Goal: Information Seeking & Learning: Learn about a topic

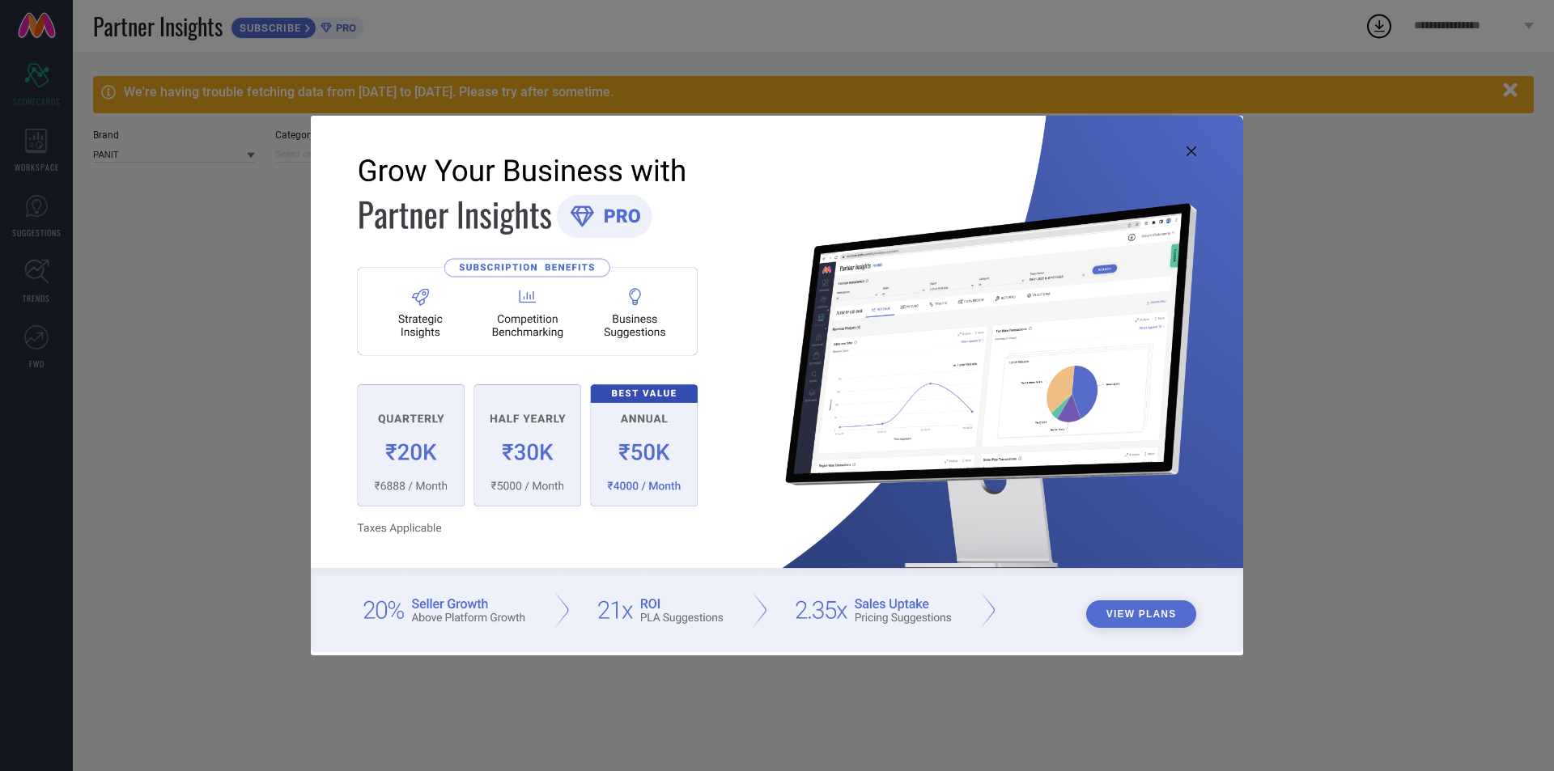
type input "All"
click at [1189, 150] on icon at bounding box center [1191, 151] width 10 height 10
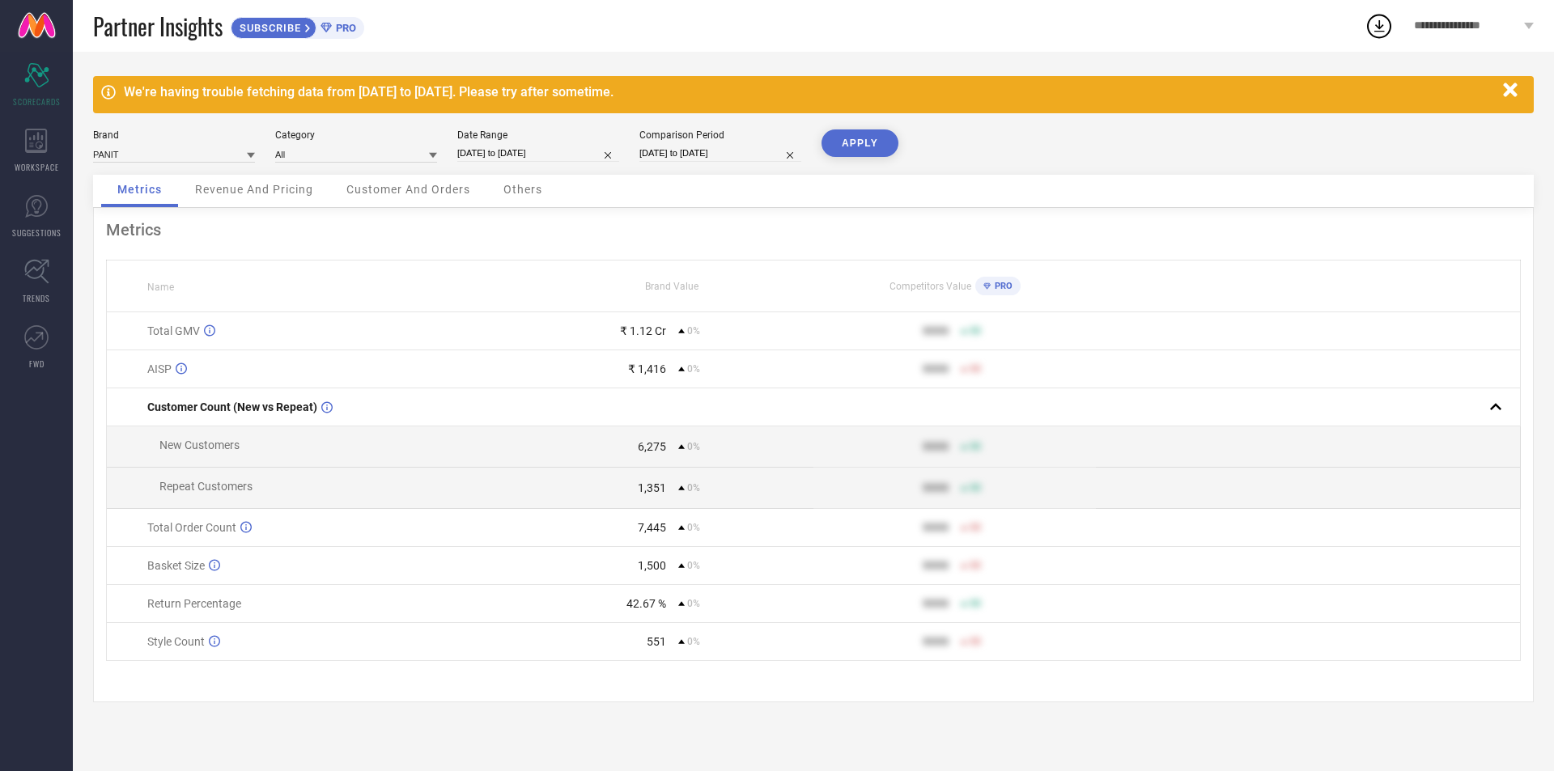
click at [255, 192] on span "Revenue And Pricing" at bounding box center [254, 189] width 118 height 13
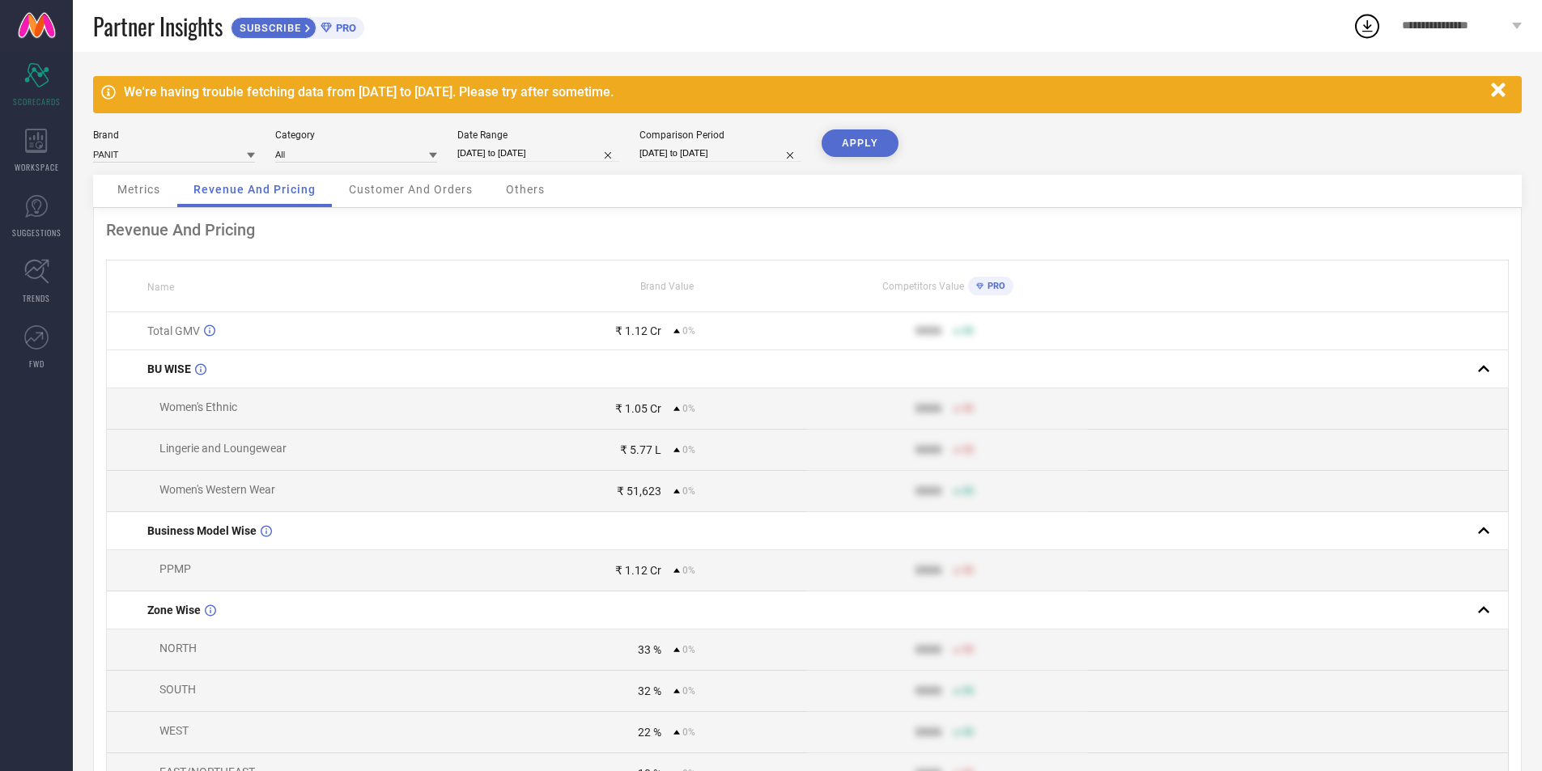
click at [374, 190] on span "Customer And Orders" at bounding box center [411, 189] width 124 height 13
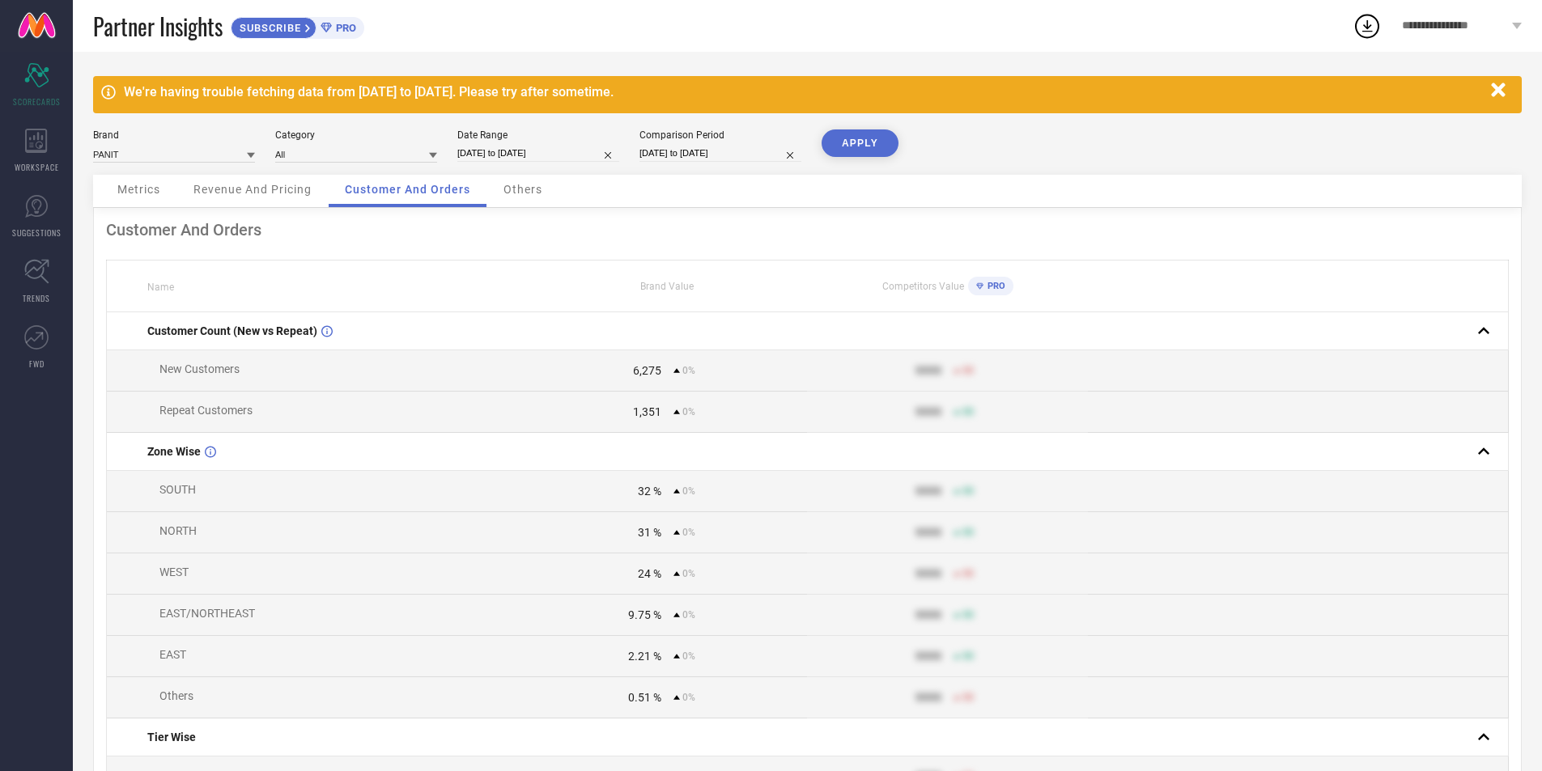
click at [524, 186] on span "Others" at bounding box center [522, 189] width 39 height 13
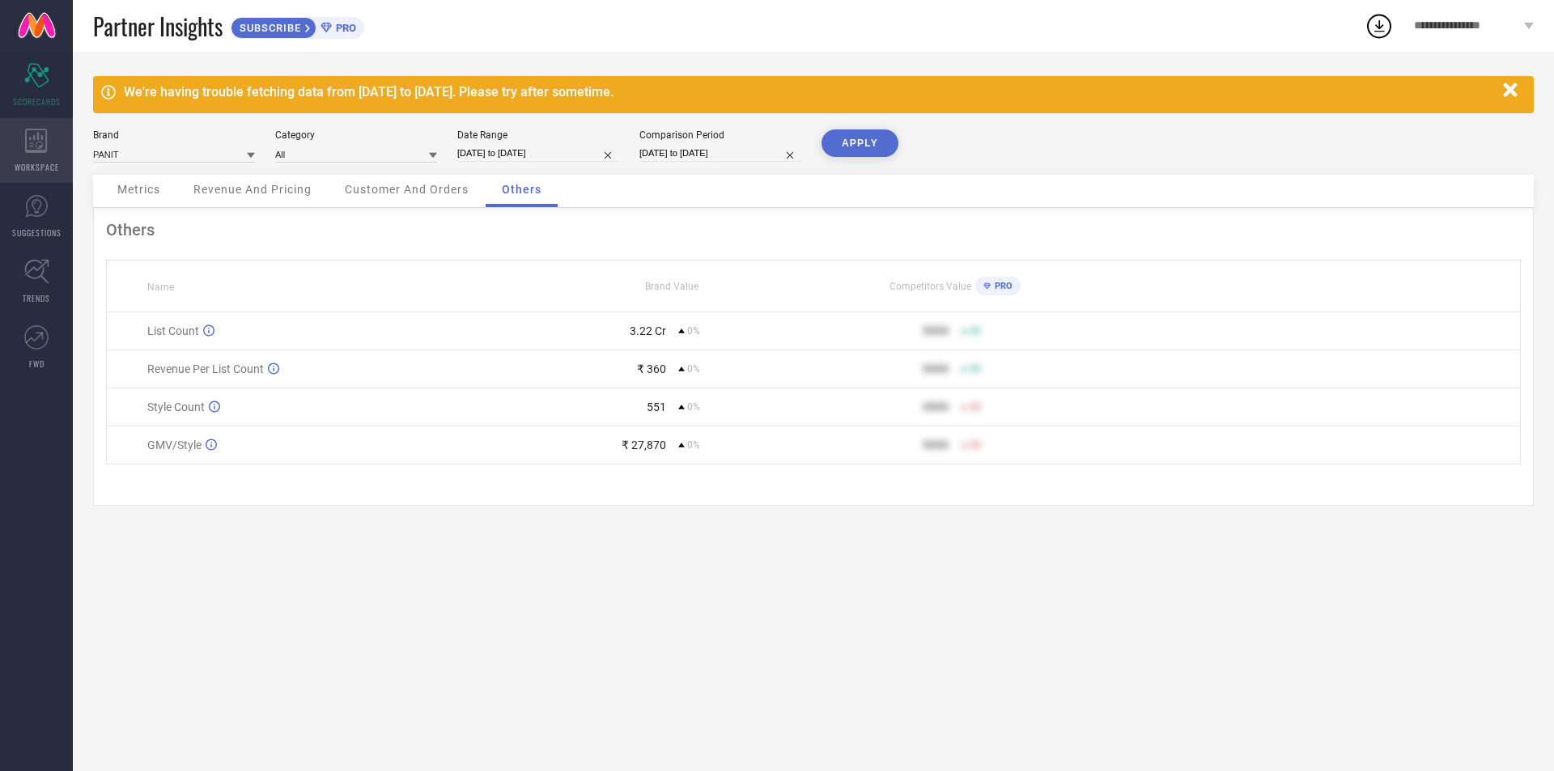
click at [40, 168] on span "WORKSPACE" at bounding box center [37, 167] width 45 height 12
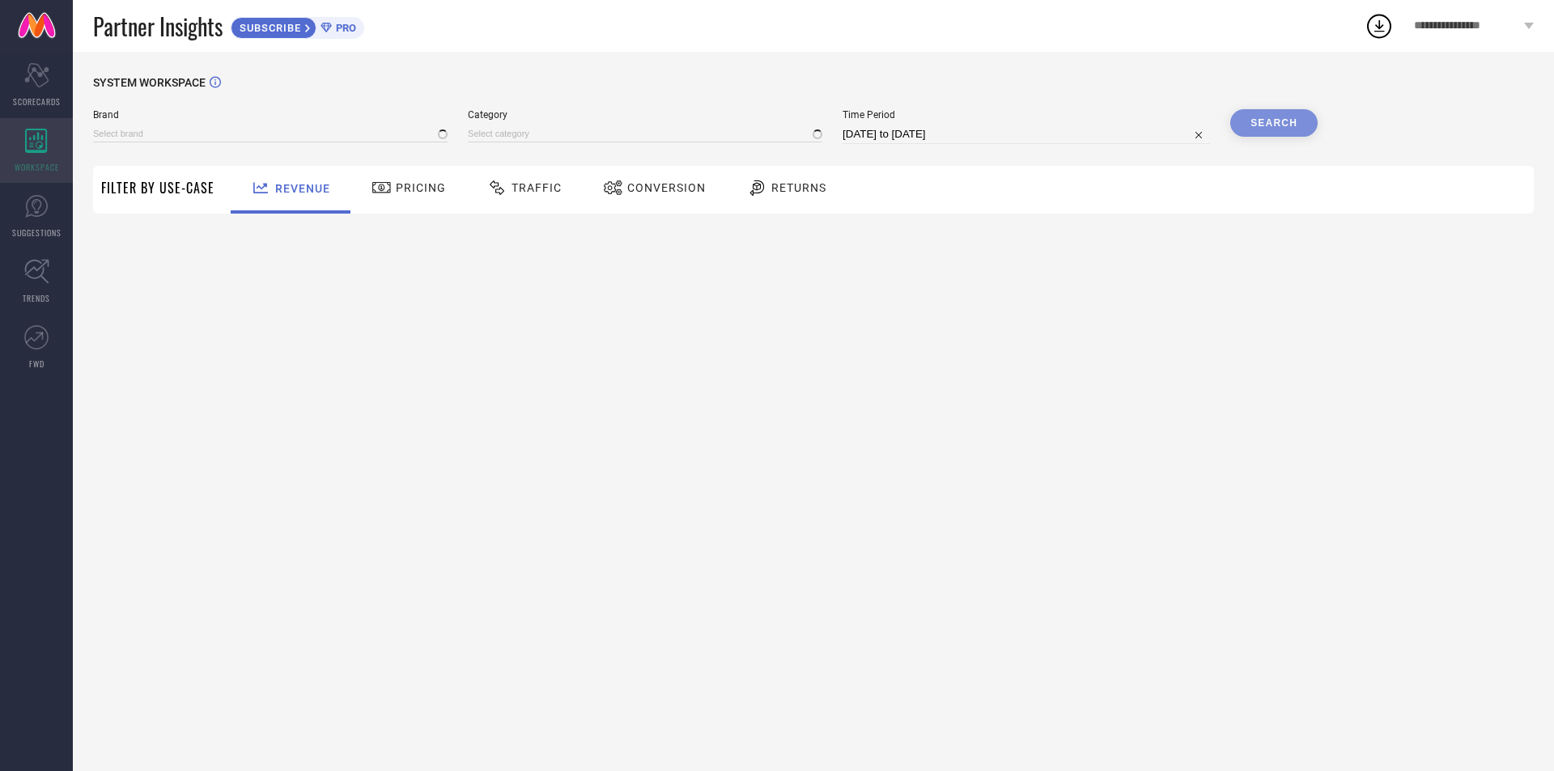
type input "CHERRY & [PERSON_NAME]"
type input "All"
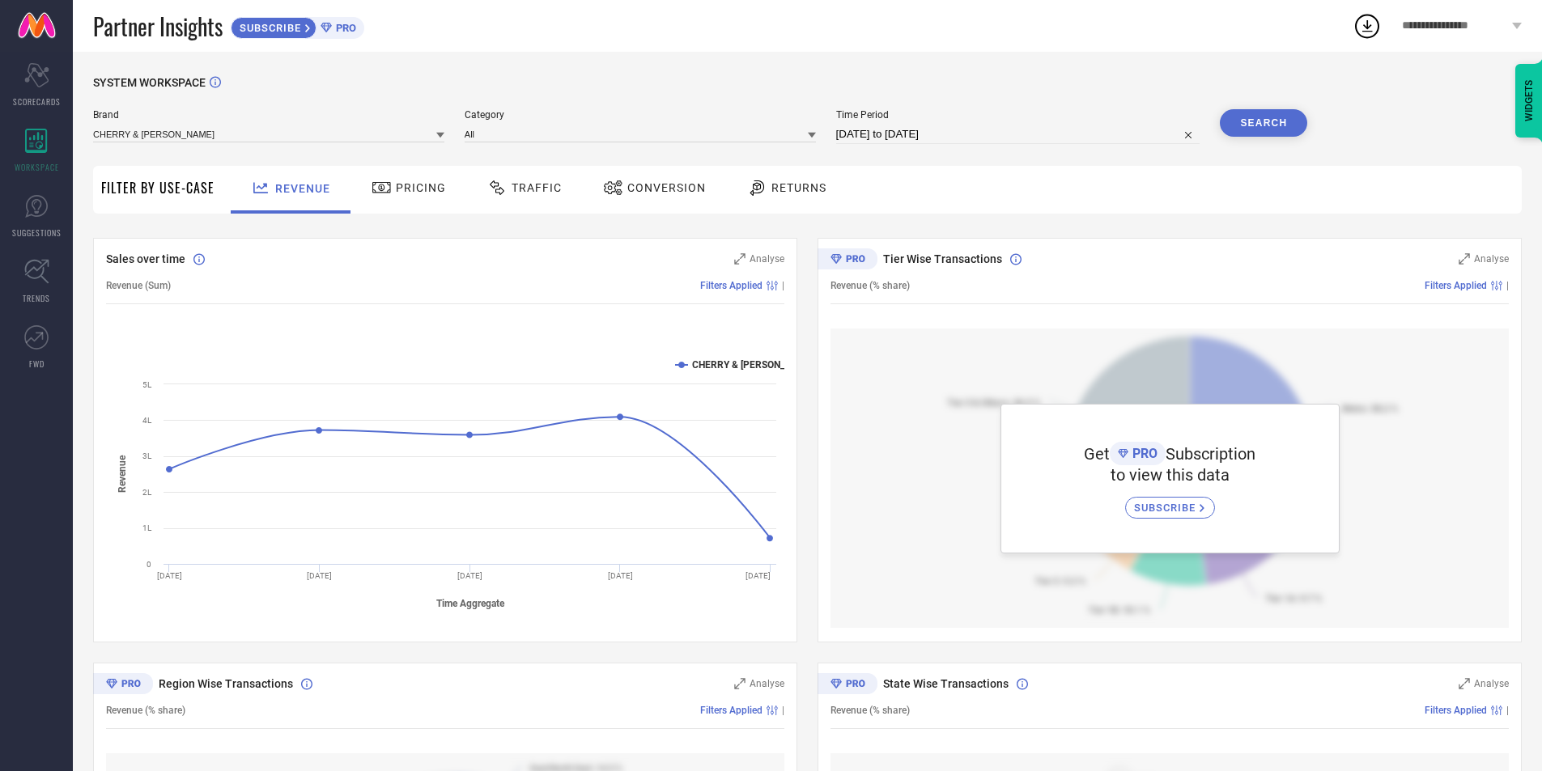
click at [418, 185] on span "Pricing" at bounding box center [421, 187] width 50 height 13
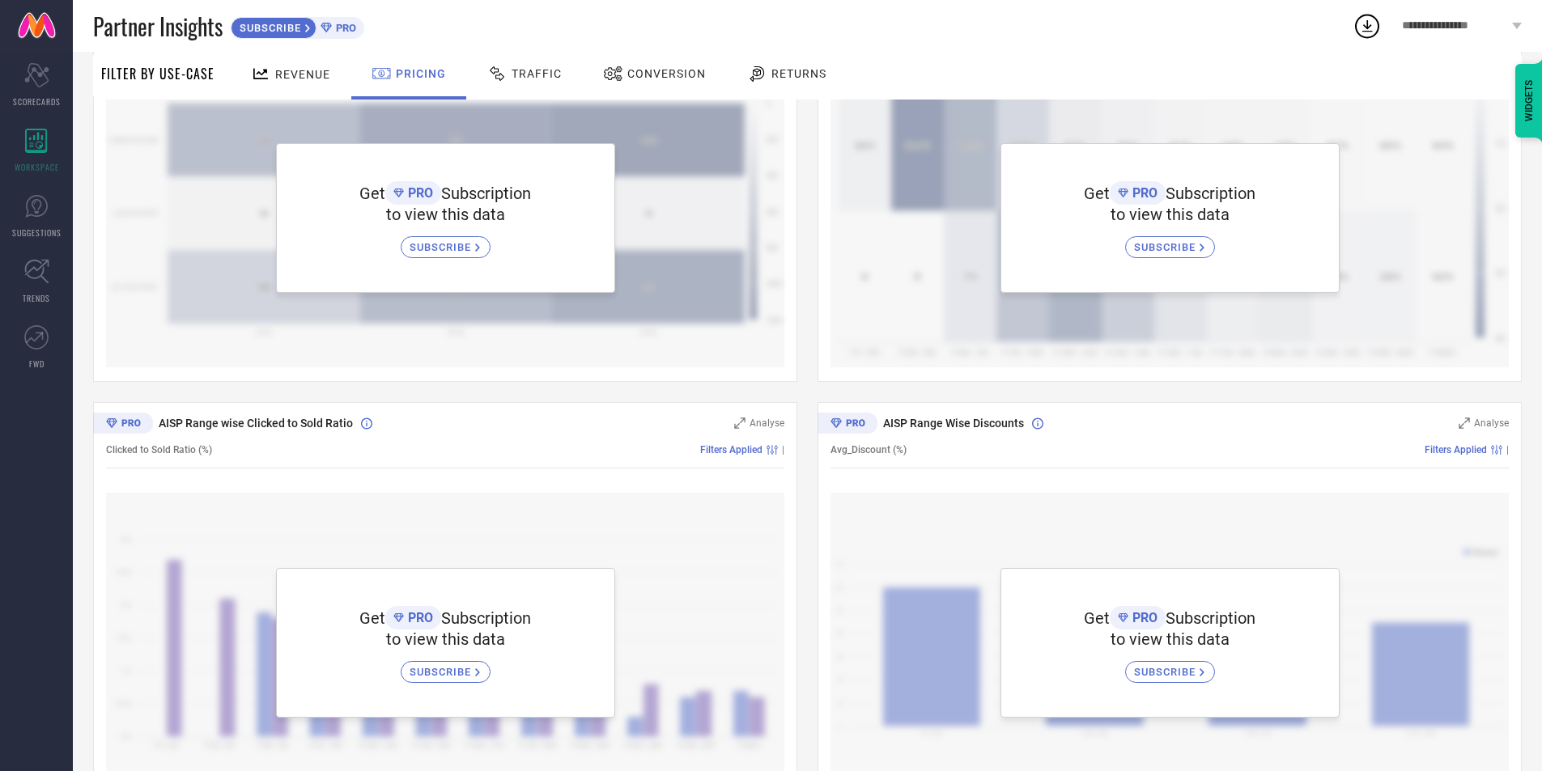
scroll to position [18, 0]
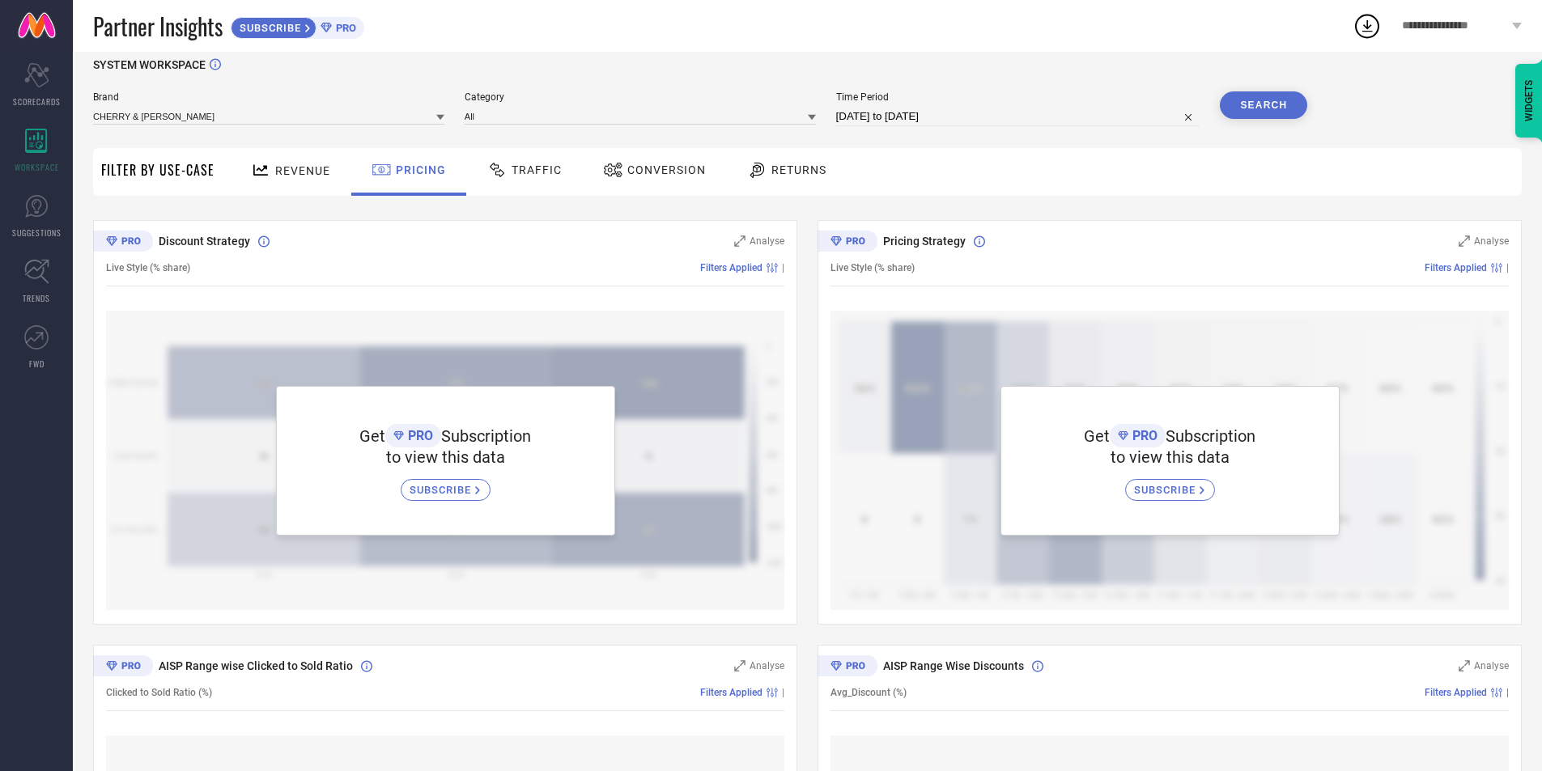
click at [533, 175] on span "Traffic" at bounding box center [536, 169] width 50 height 13
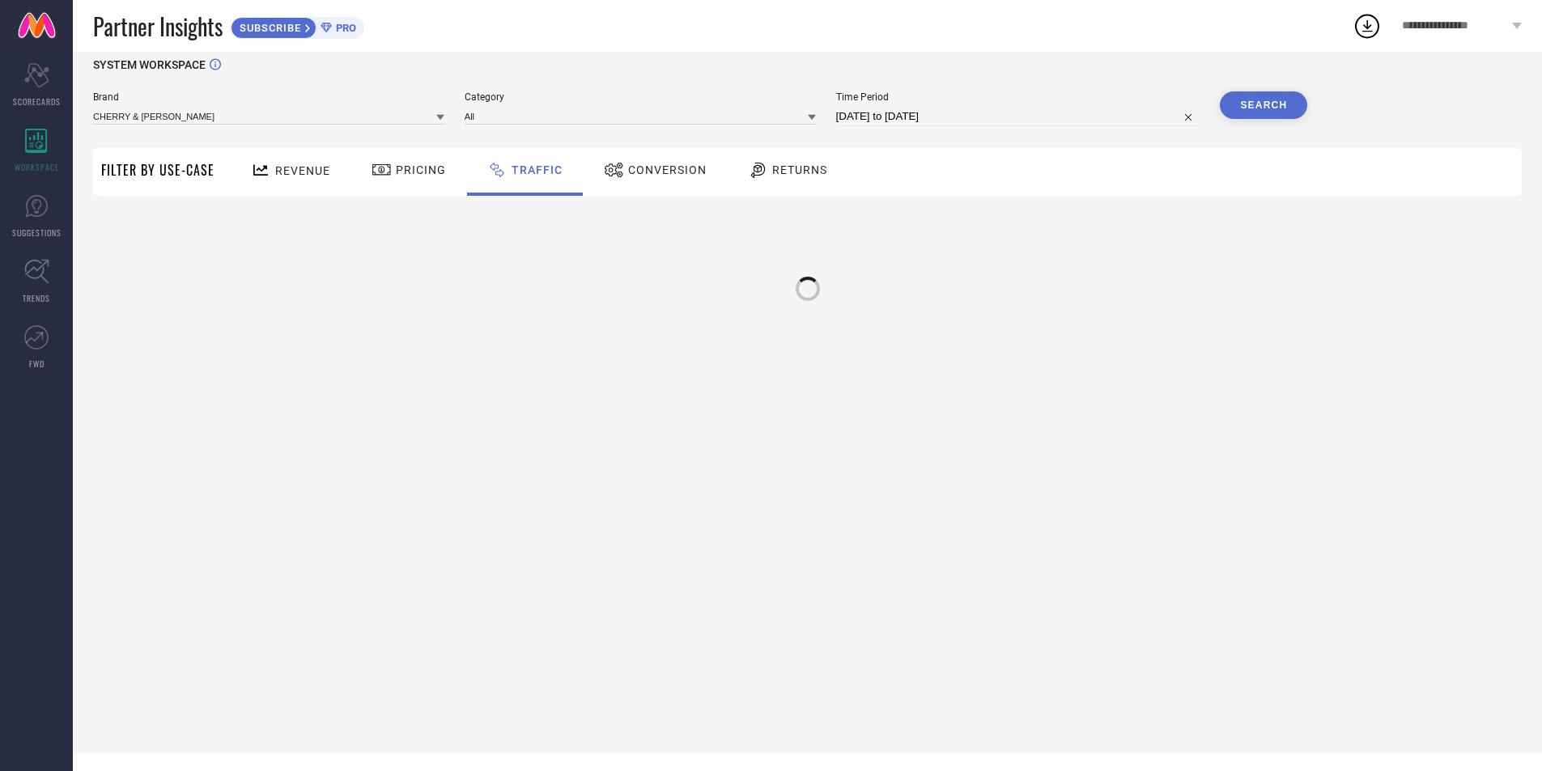
scroll to position [0, 0]
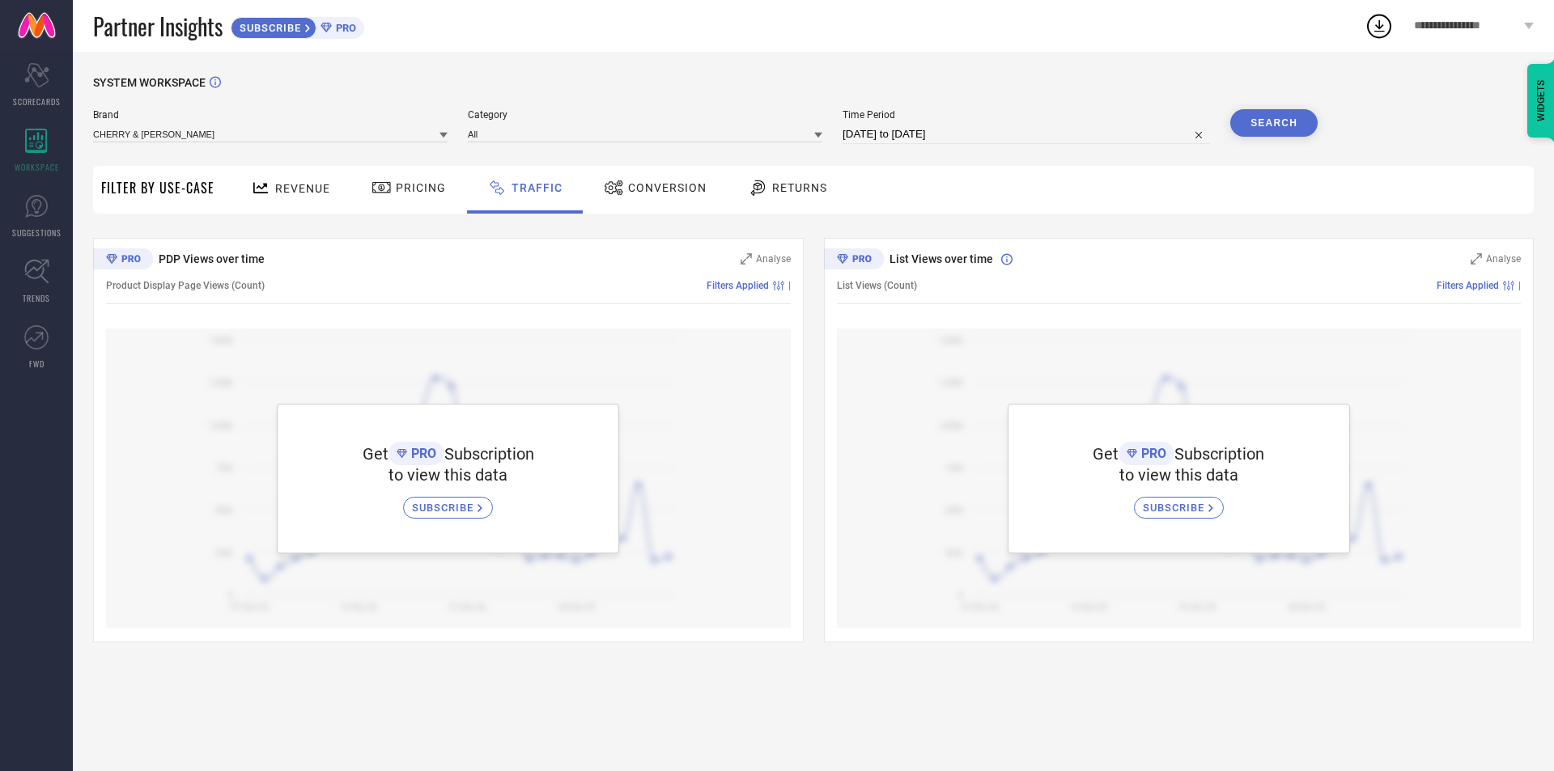
click at [653, 192] on span "Conversion" at bounding box center [667, 187] width 78 height 13
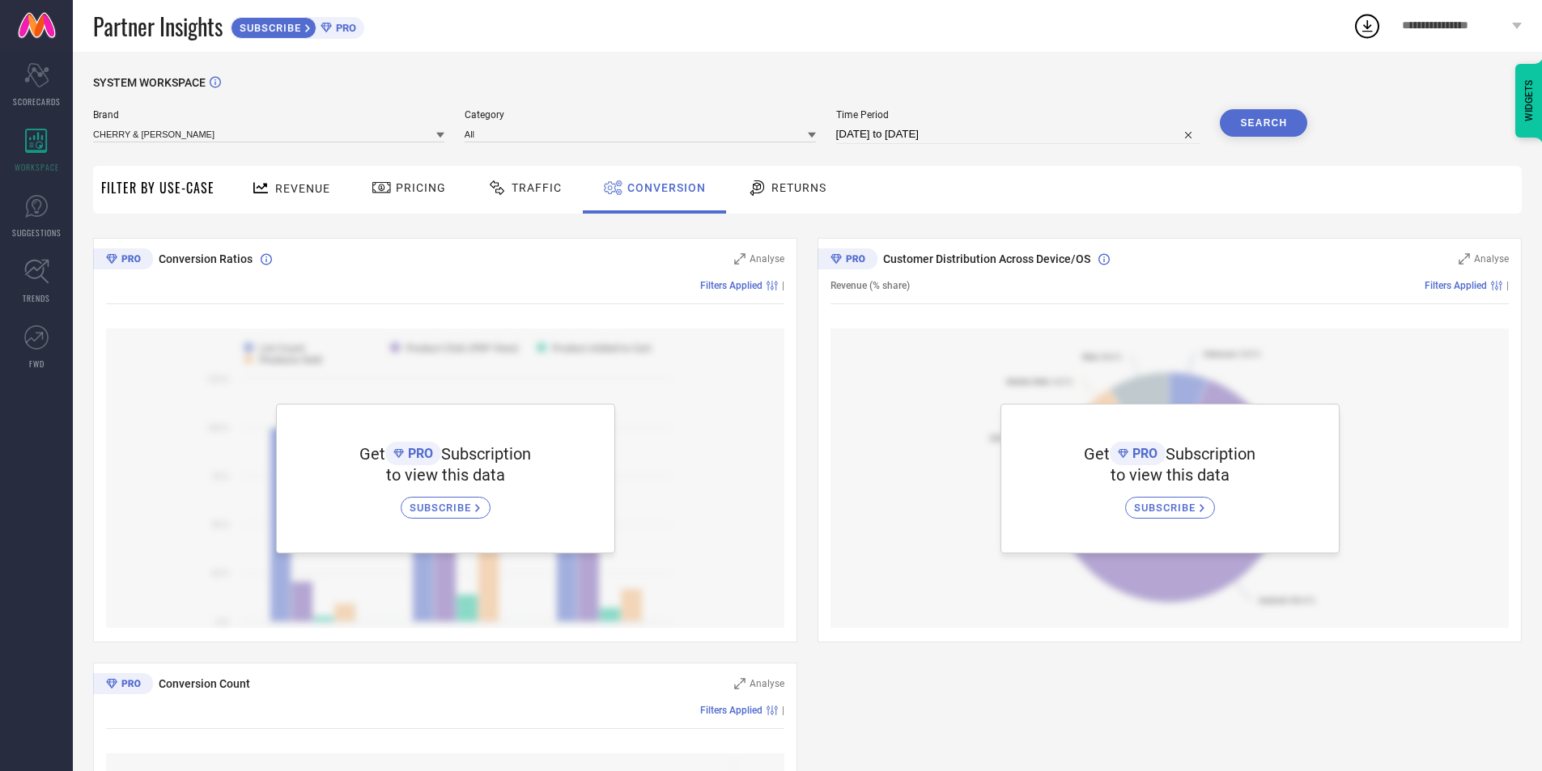
click at [800, 183] on span "Returns" at bounding box center [798, 187] width 55 height 13
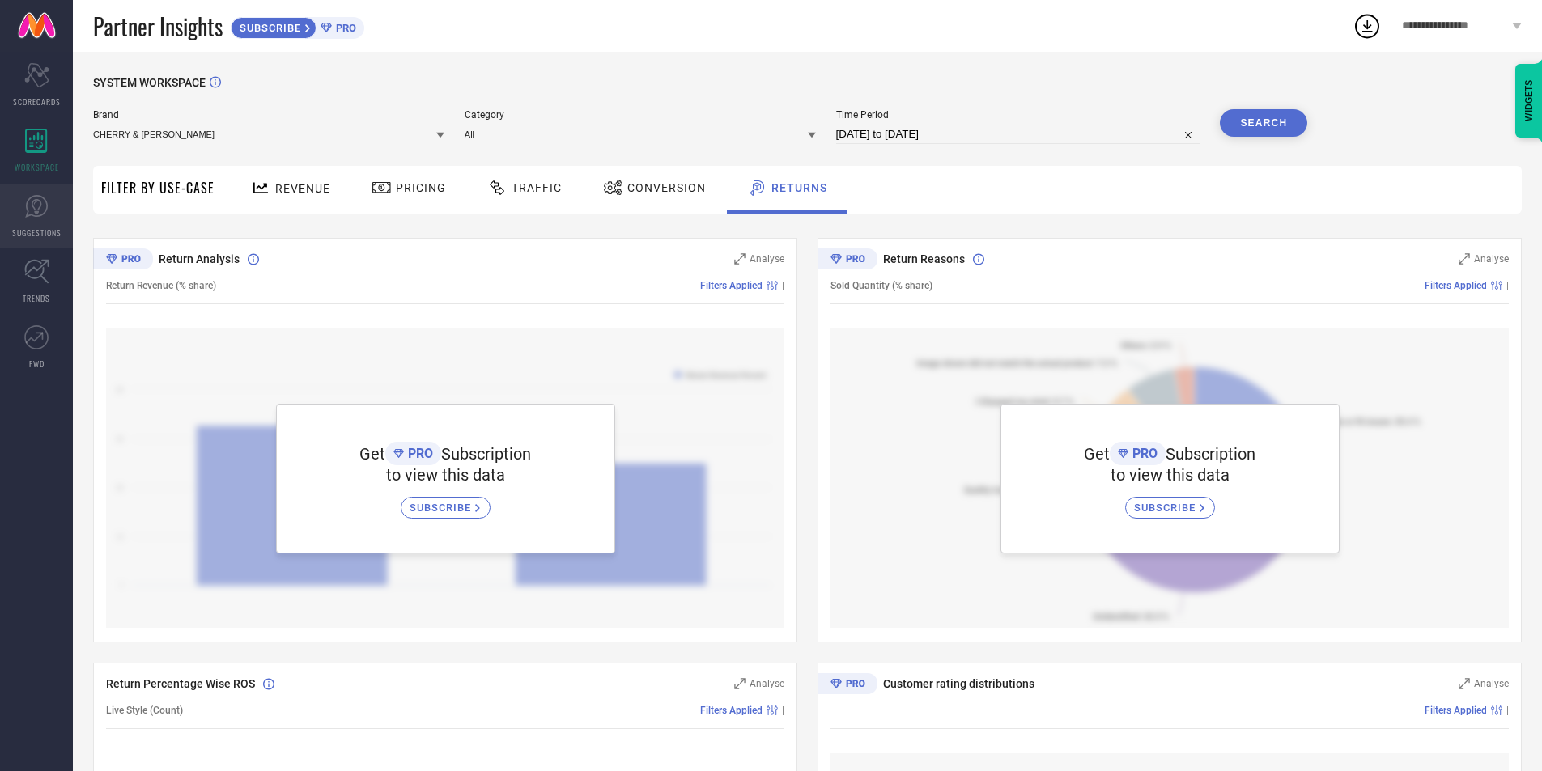
click at [40, 227] on span "SUGGESTIONS" at bounding box center [36, 233] width 49 height 12
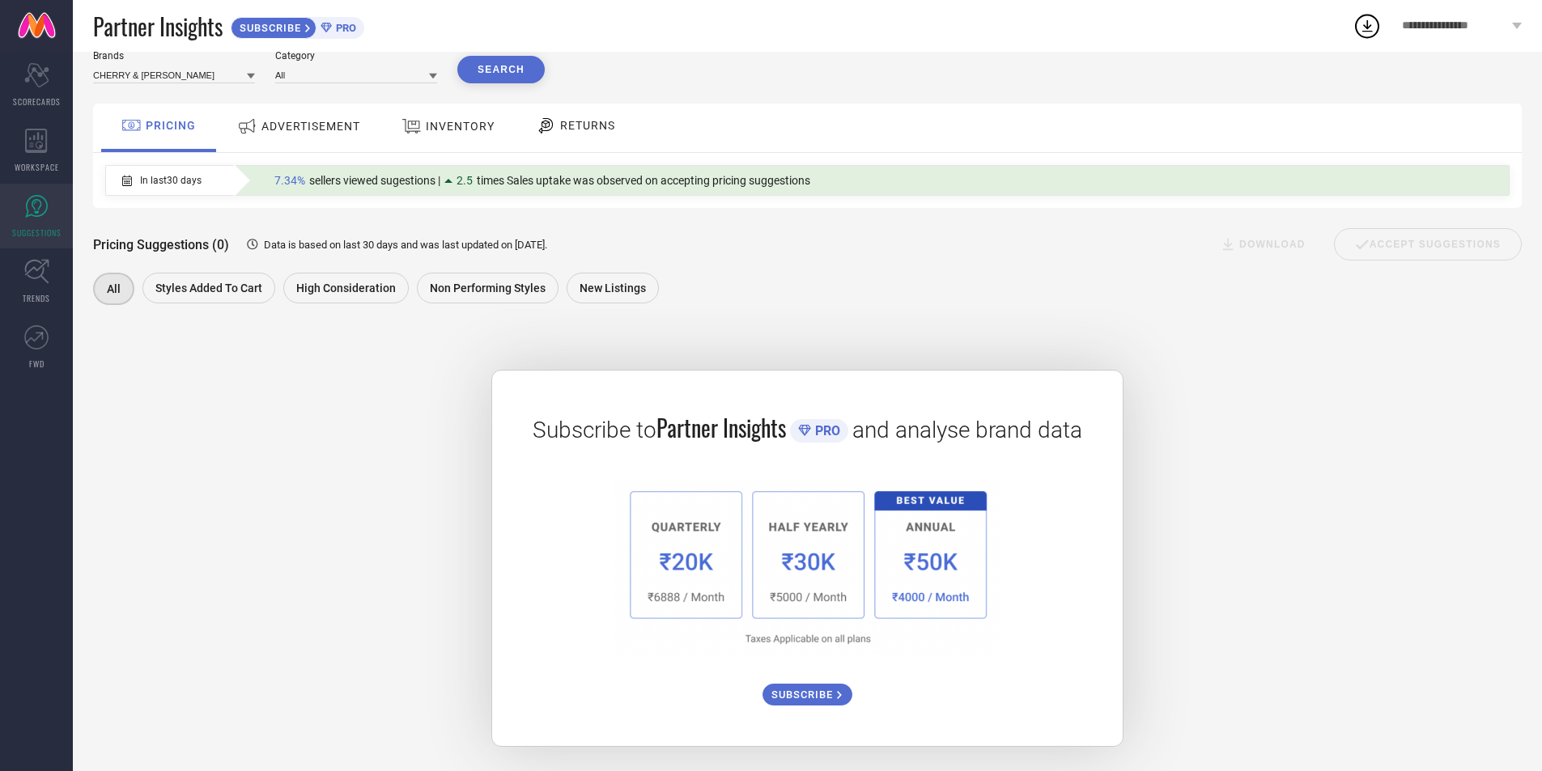
scroll to position [63, 0]
click at [549, 116] on icon at bounding box center [546, 125] width 20 height 19
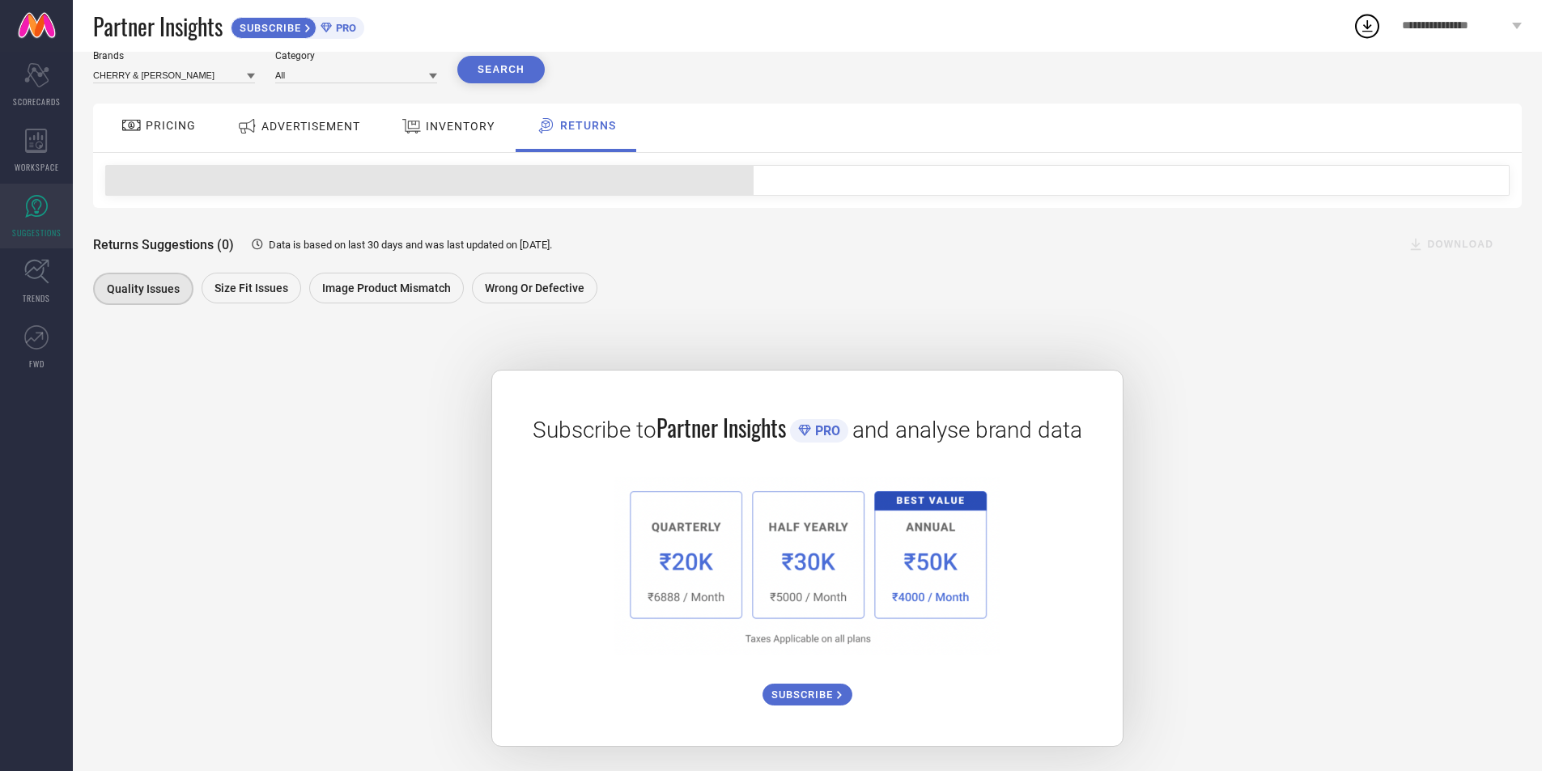
scroll to position [62, 0]
click at [446, 120] on span "INVENTORY" at bounding box center [460, 126] width 69 height 13
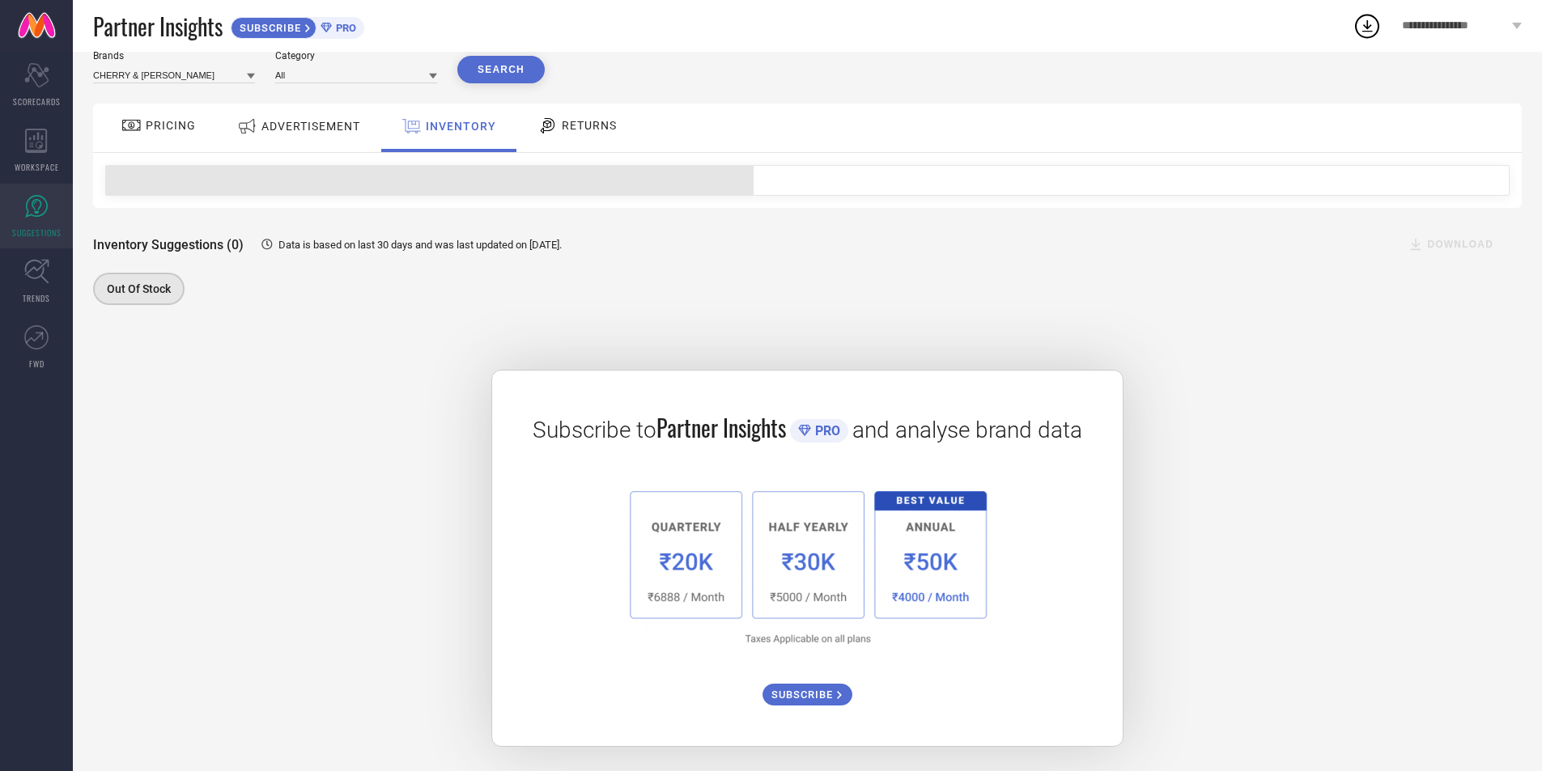
scroll to position [63, 0]
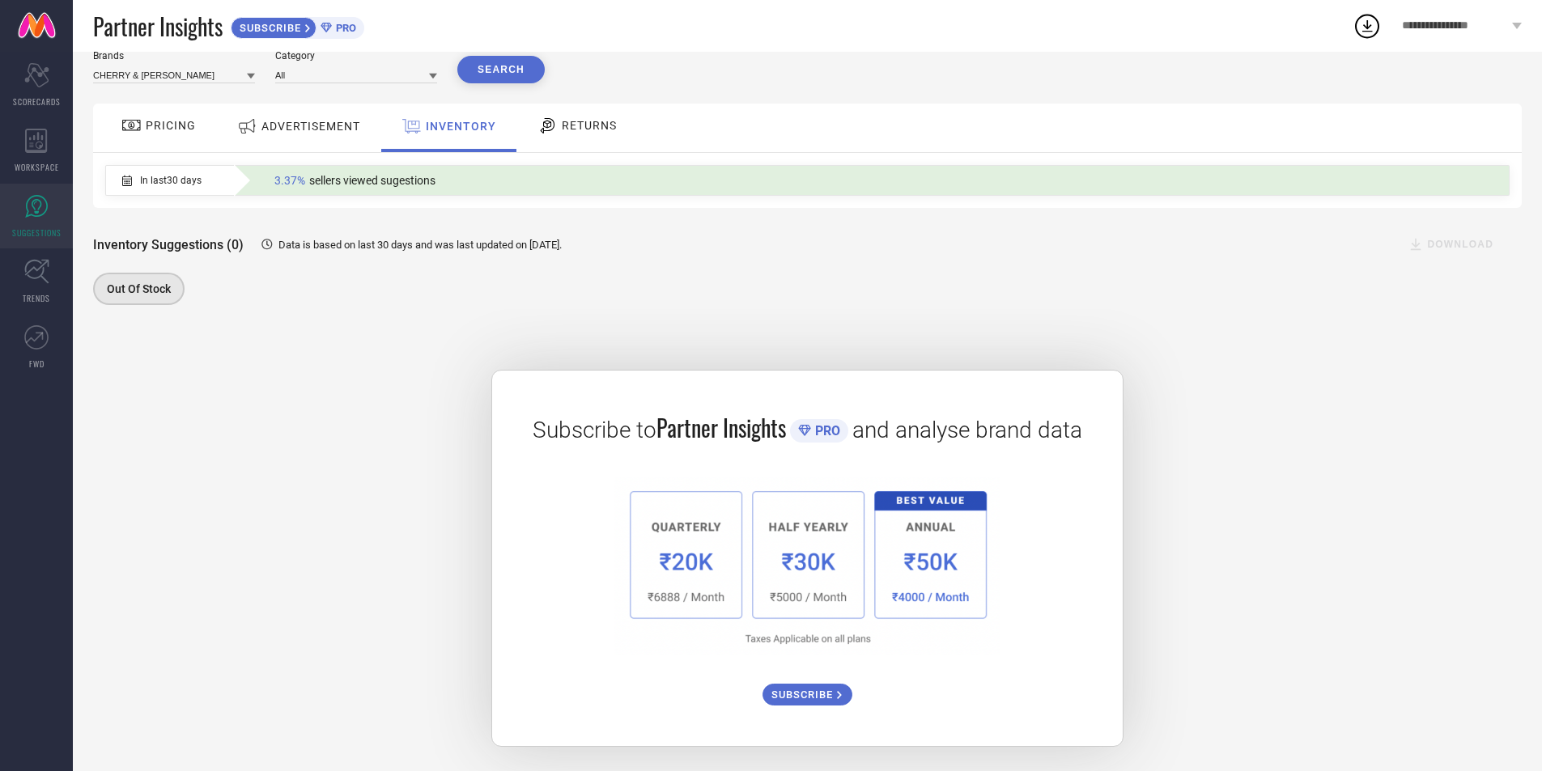
click at [283, 123] on span "ADVERTISEMENT" at bounding box center [310, 126] width 99 height 13
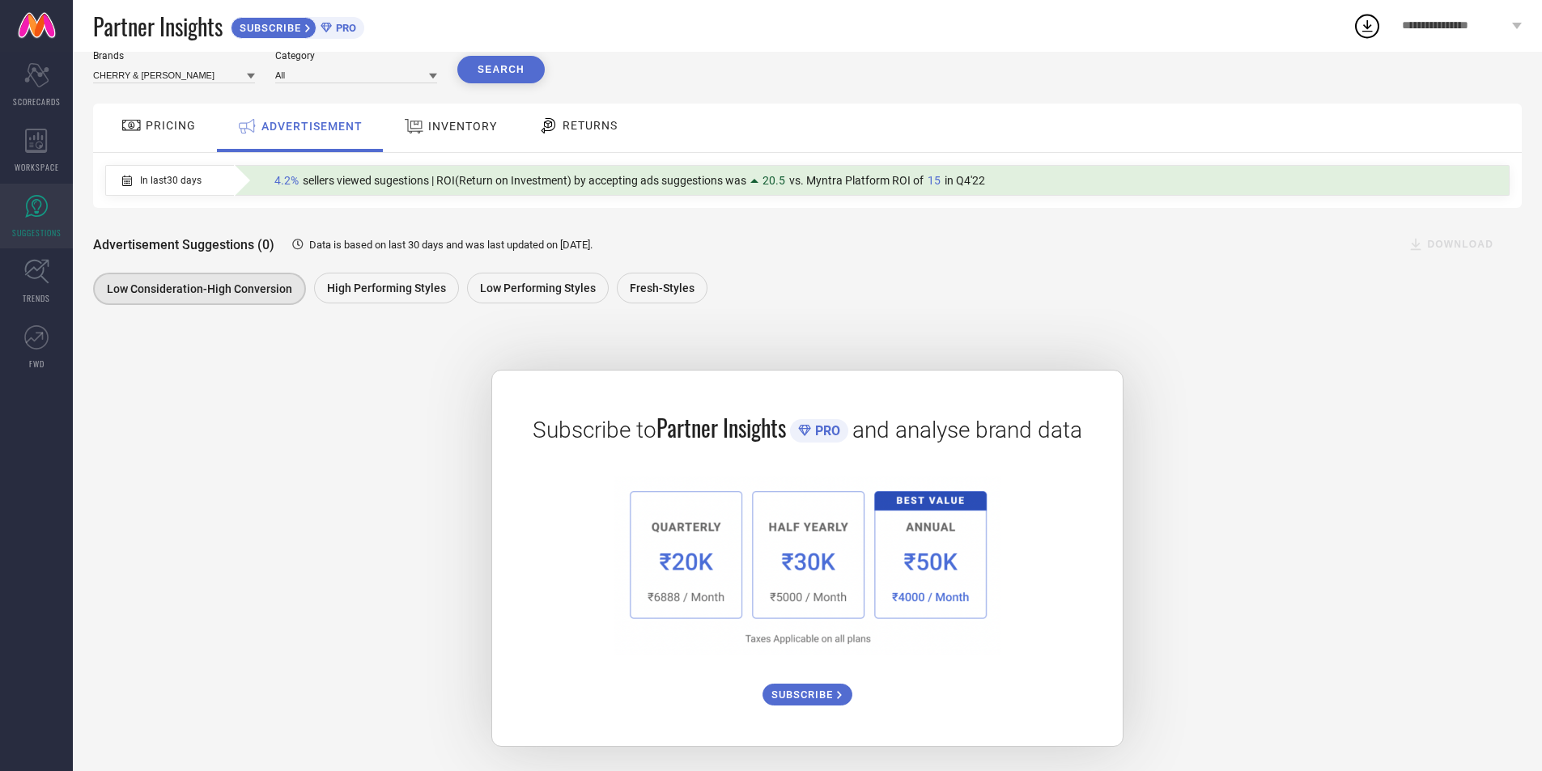
click at [176, 124] on span "PRICING" at bounding box center [171, 125] width 50 height 13
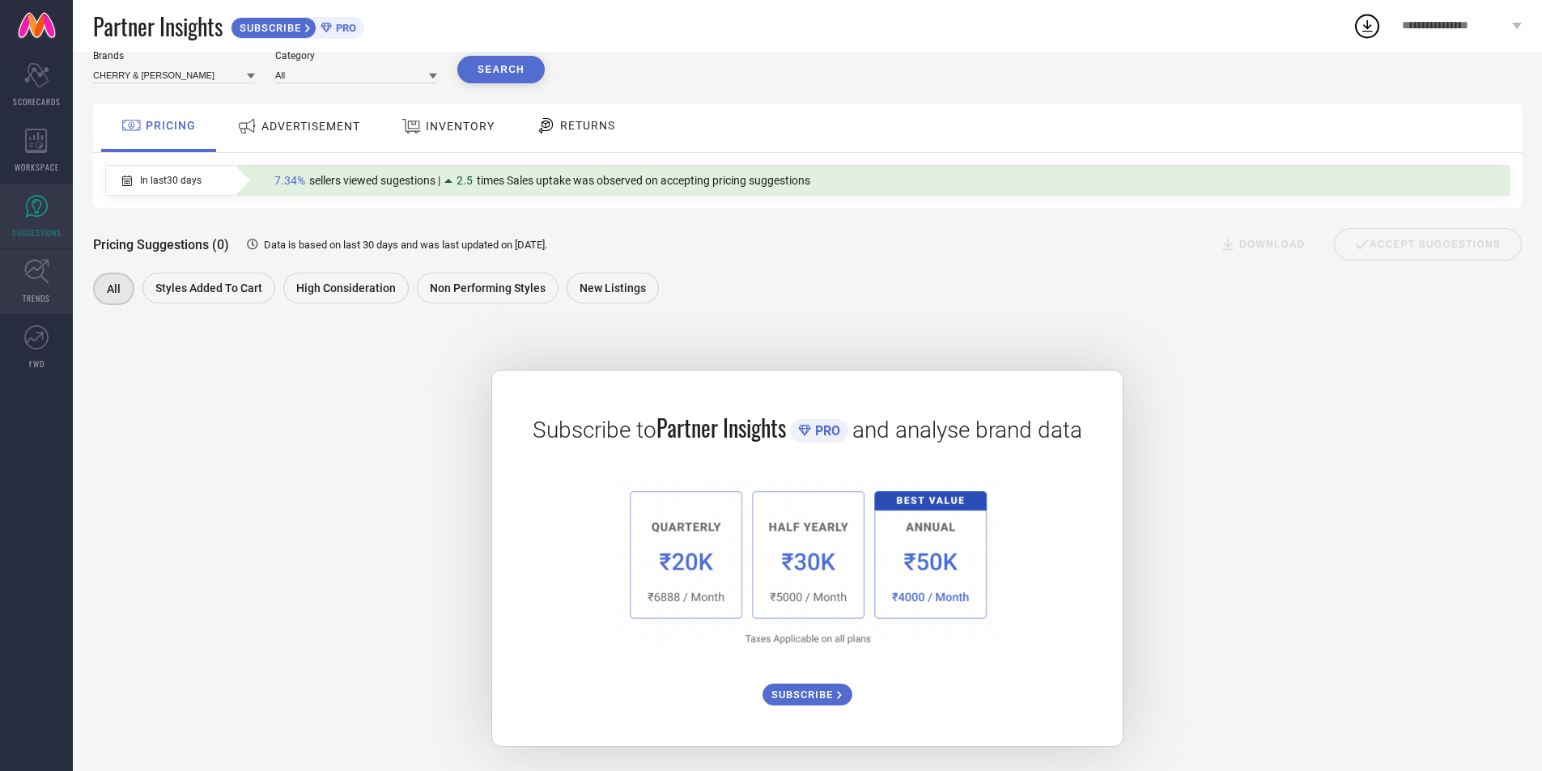
click at [32, 283] on icon at bounding box center [36, 271] width 25 height 25
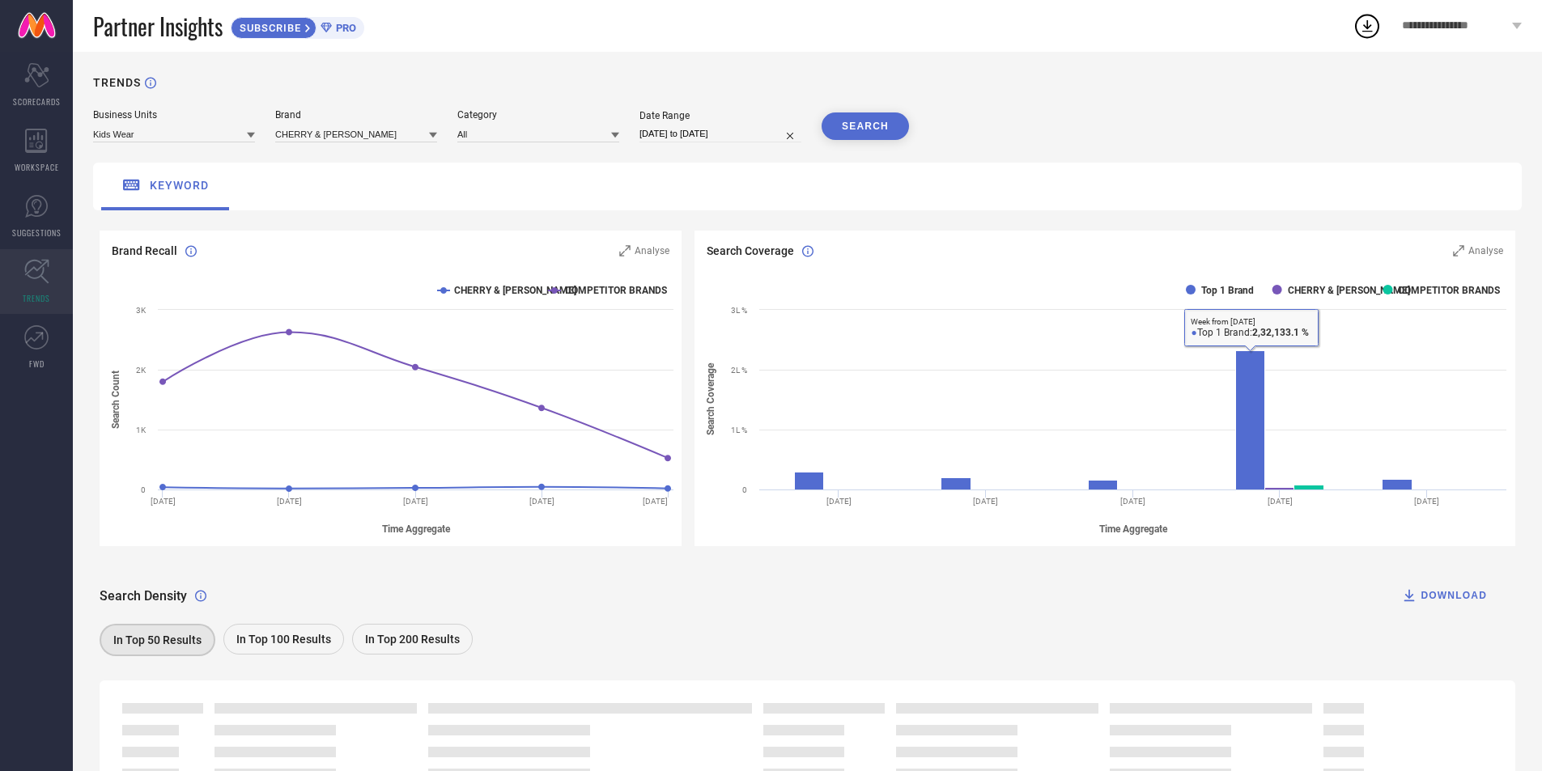
scroll to position [98, 0]
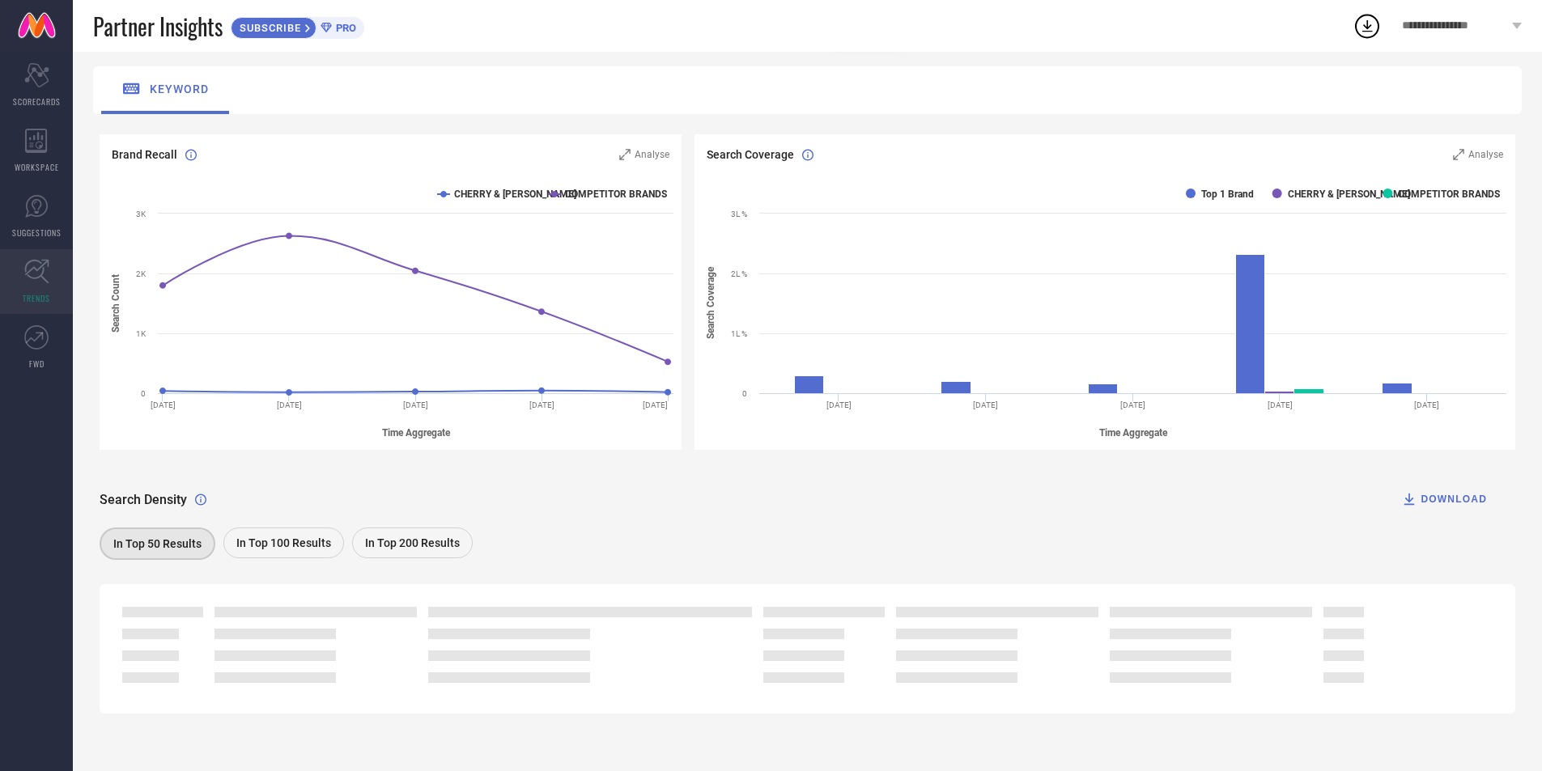
click at [278, 539] on span "In Top 100 Results" at bounding box center [283, 543] width 95 height 13
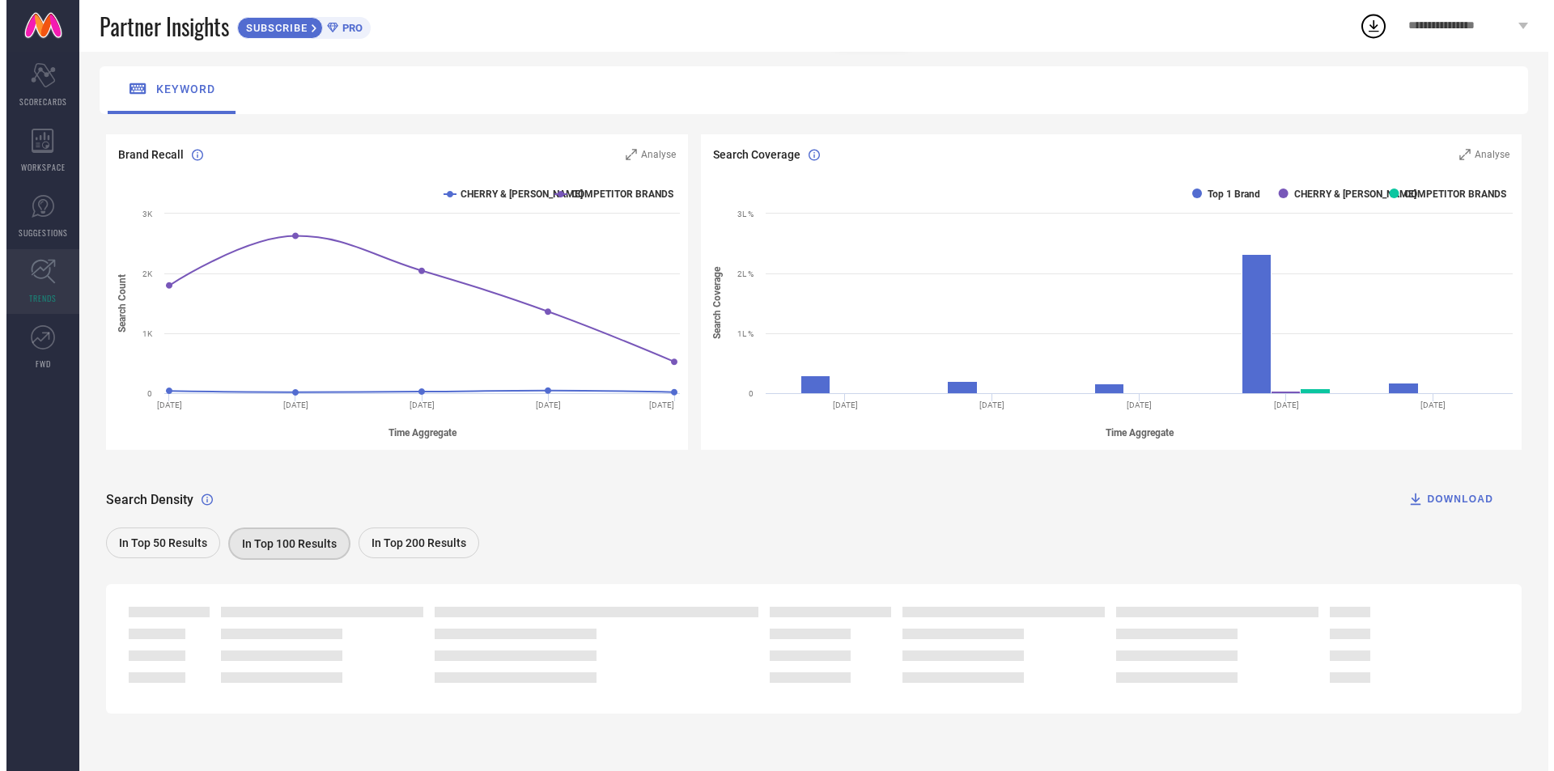
scroll to position [0, 0]
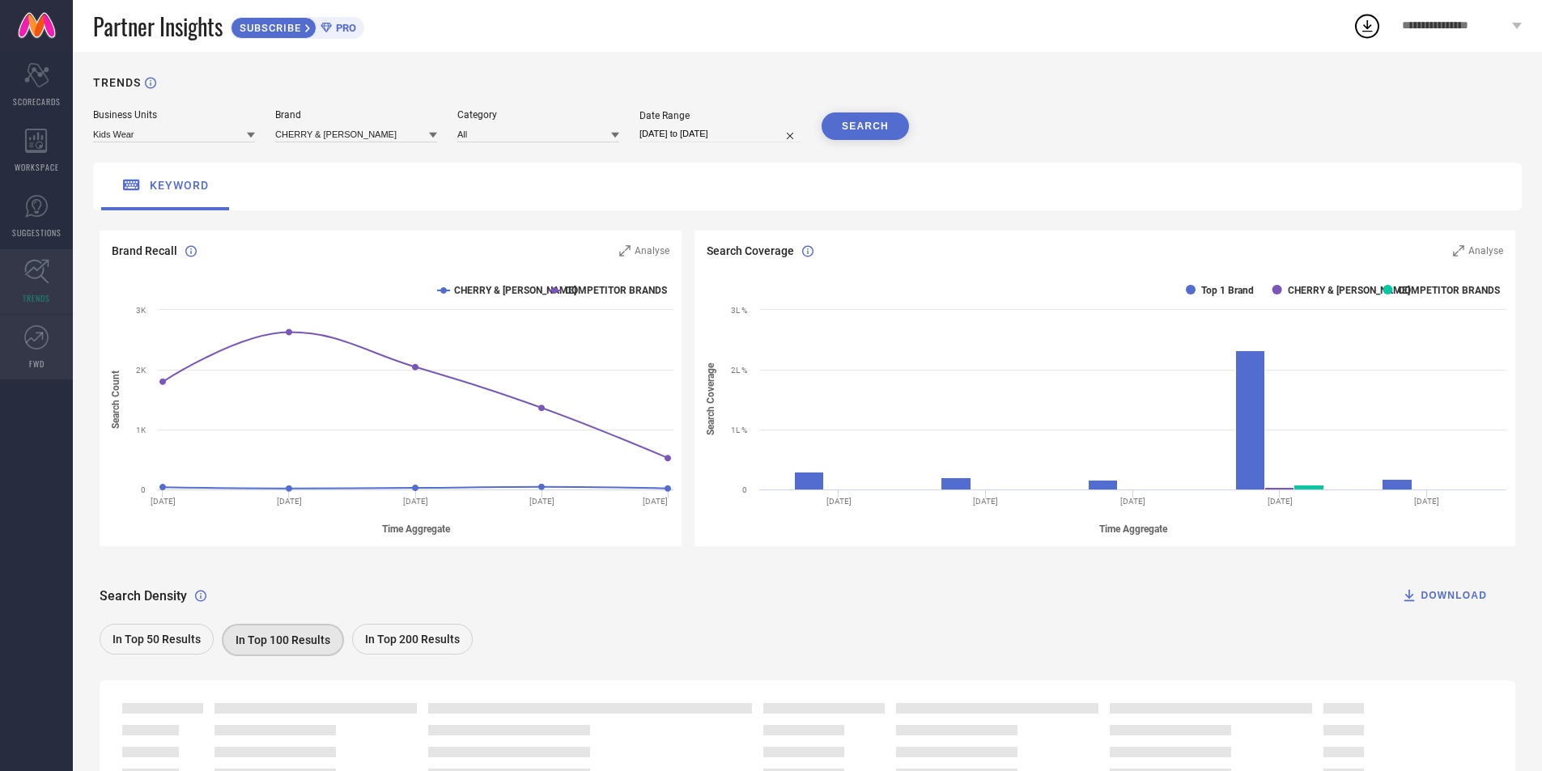
click at [38, 337] on icon at bounding box center [35, 337] width 18 height 11
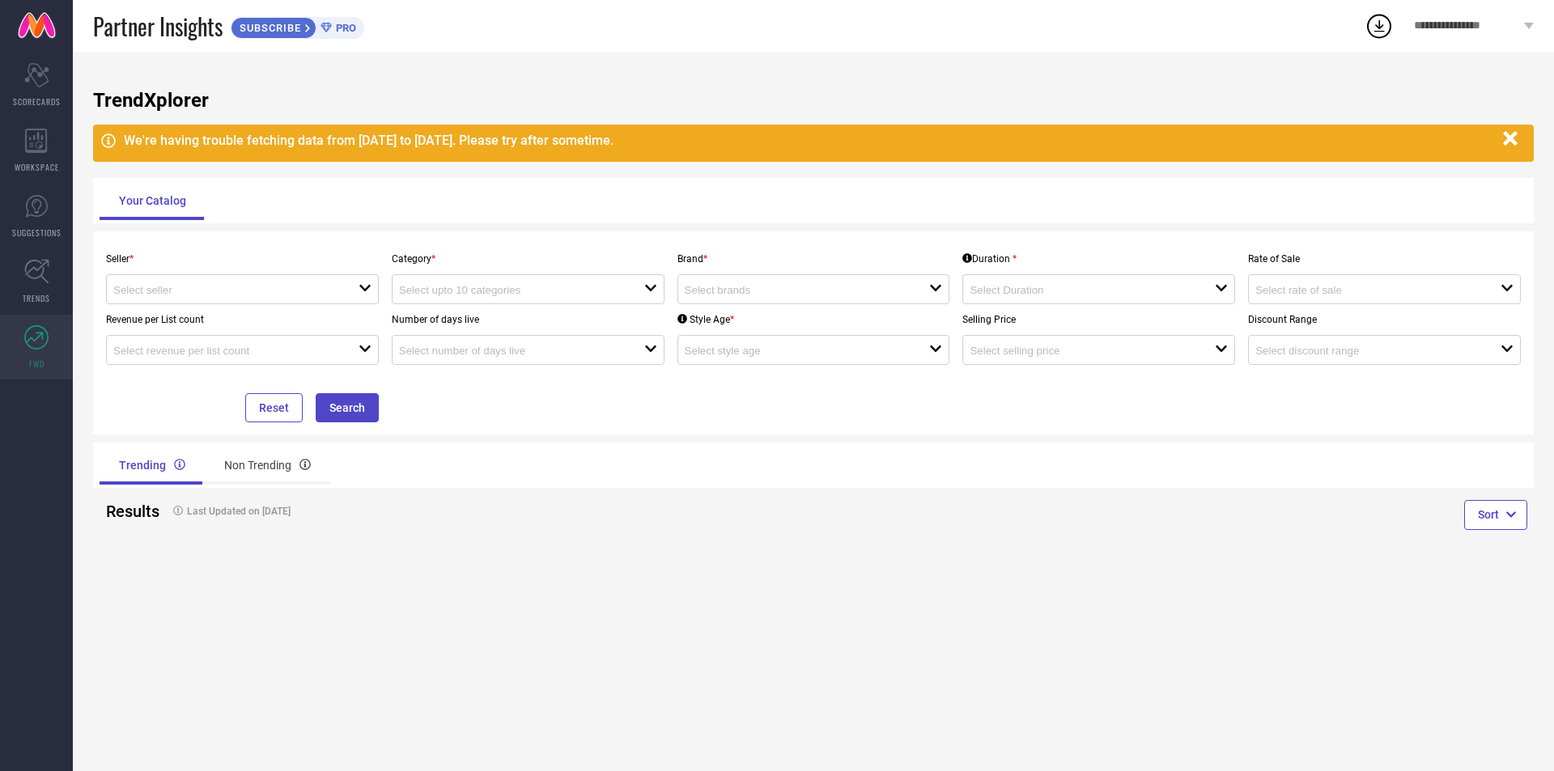
click at [329, 283] on div at bounding box center [235, 289] width 245 height 15
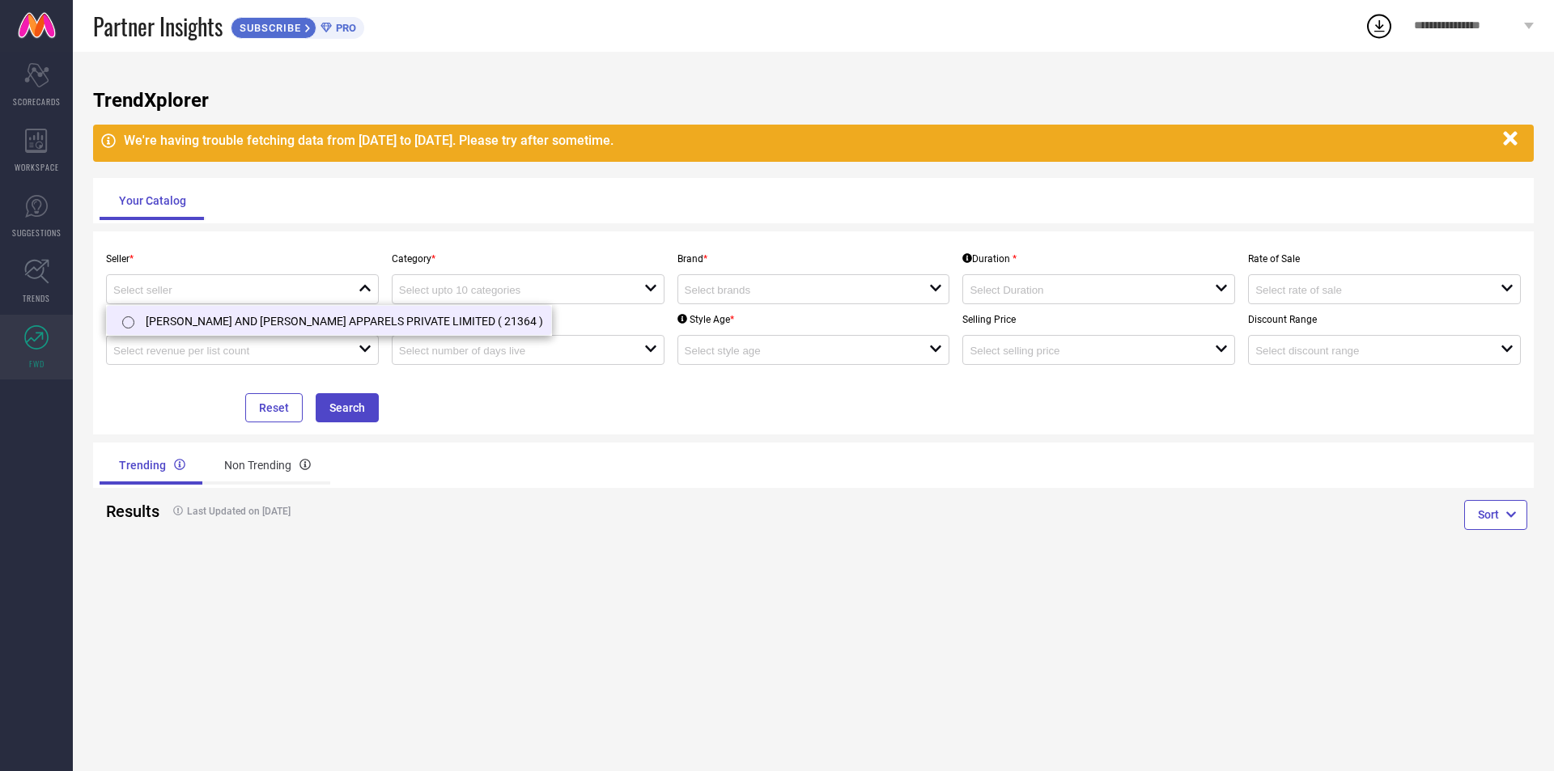
click at [320, 316] on li "[PERSON_NAME] AND [PERSON_NAME] APPARELS PRIVATE LIMITED ( 21364 )" at bounding box center [329, 320] width 444 height 29
type input "[PERSON_NAME] AND [PERSON_NAME] APPARELS PRIVATE LIMITED ( 21364 )"
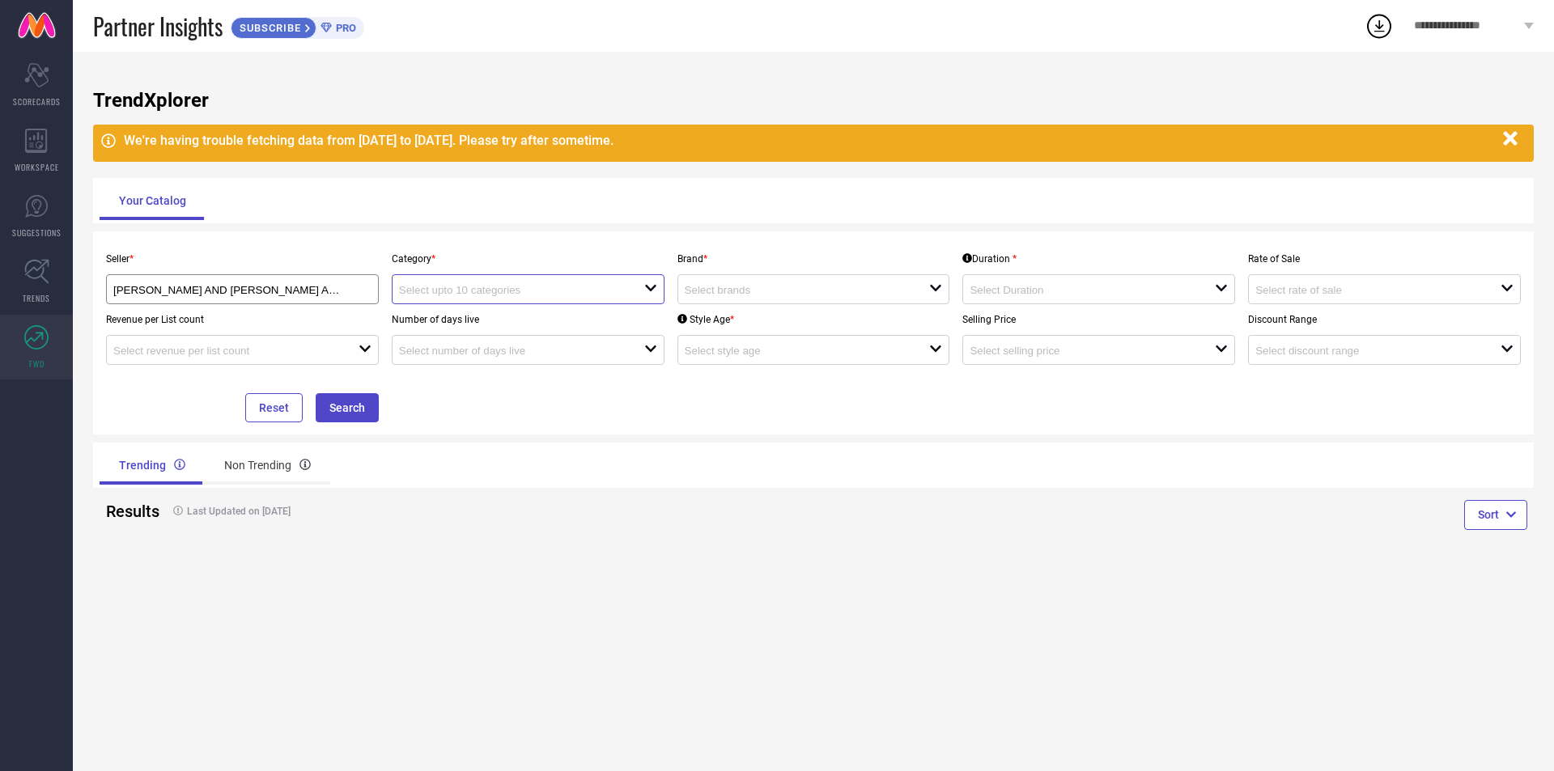
click at [583, 291] on input at bounding box center [509, 290] width 221 height 12
click at [518, 317] on div "No results found" at bounding box center [528, 319] width 273 height 28
click at [655, 289] on icon "close" at bounding box center [650, 288] width 13 height 13
click at [568, 291] on input at bounding box center [509, 290] width 221 height 12
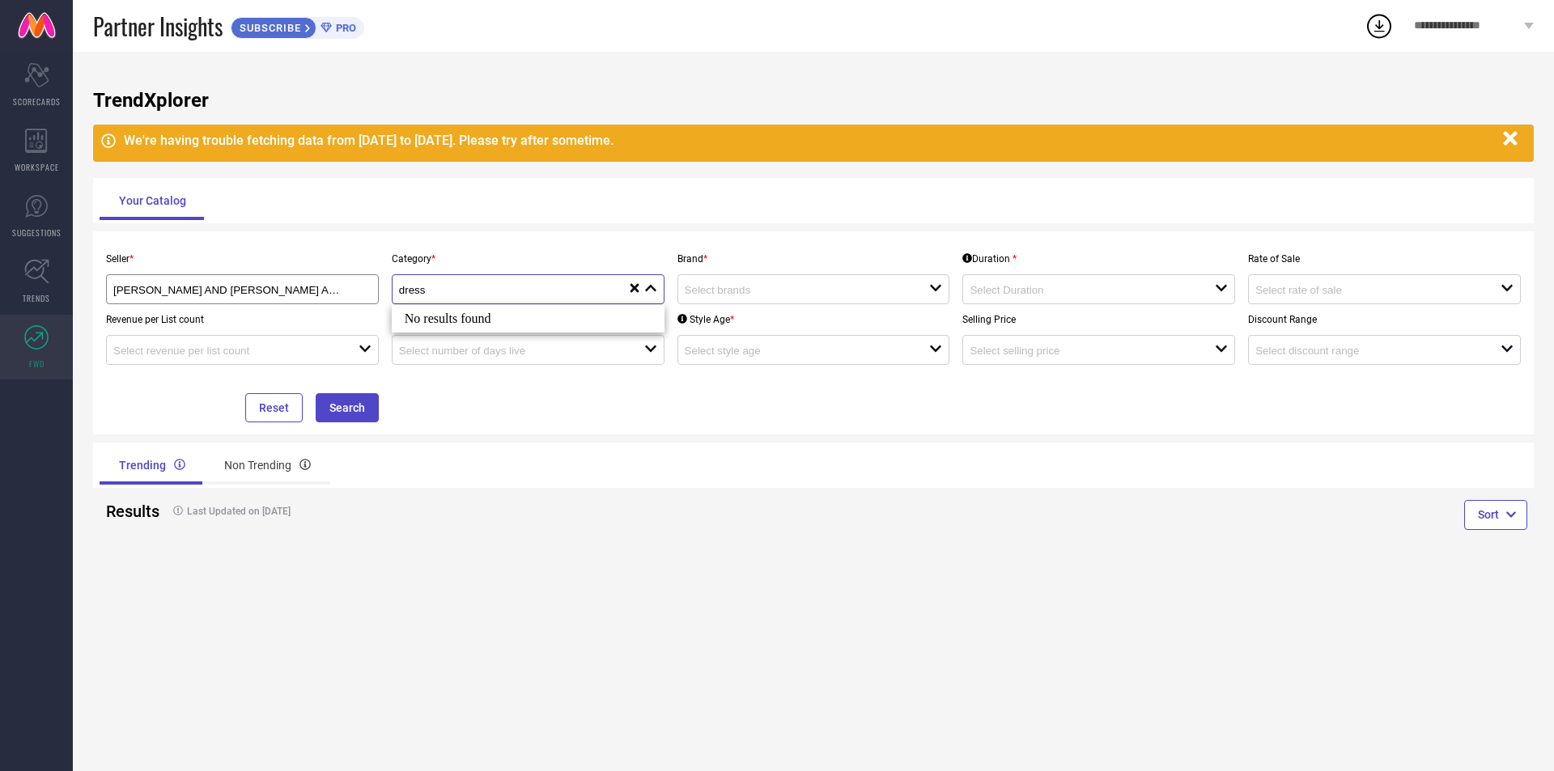
type input "dress"
click at [1515, 129] on button "button" at bounding box center [1510, 138] width 31 height 31
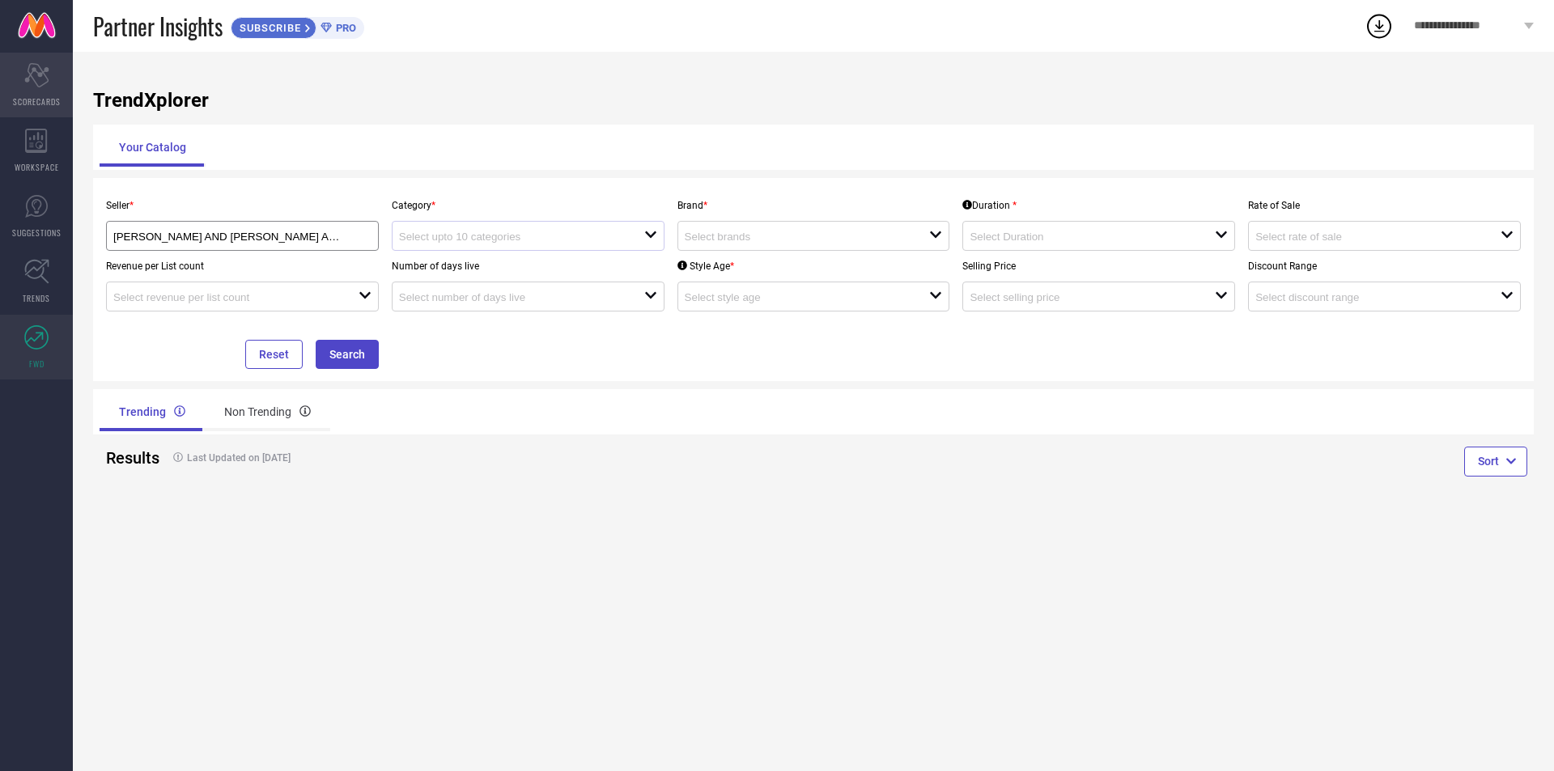
click at [33, 74] on icon "Scorecard" at bounding box center [36, 75] width 25 height 24
